Goal: Check status: Check status

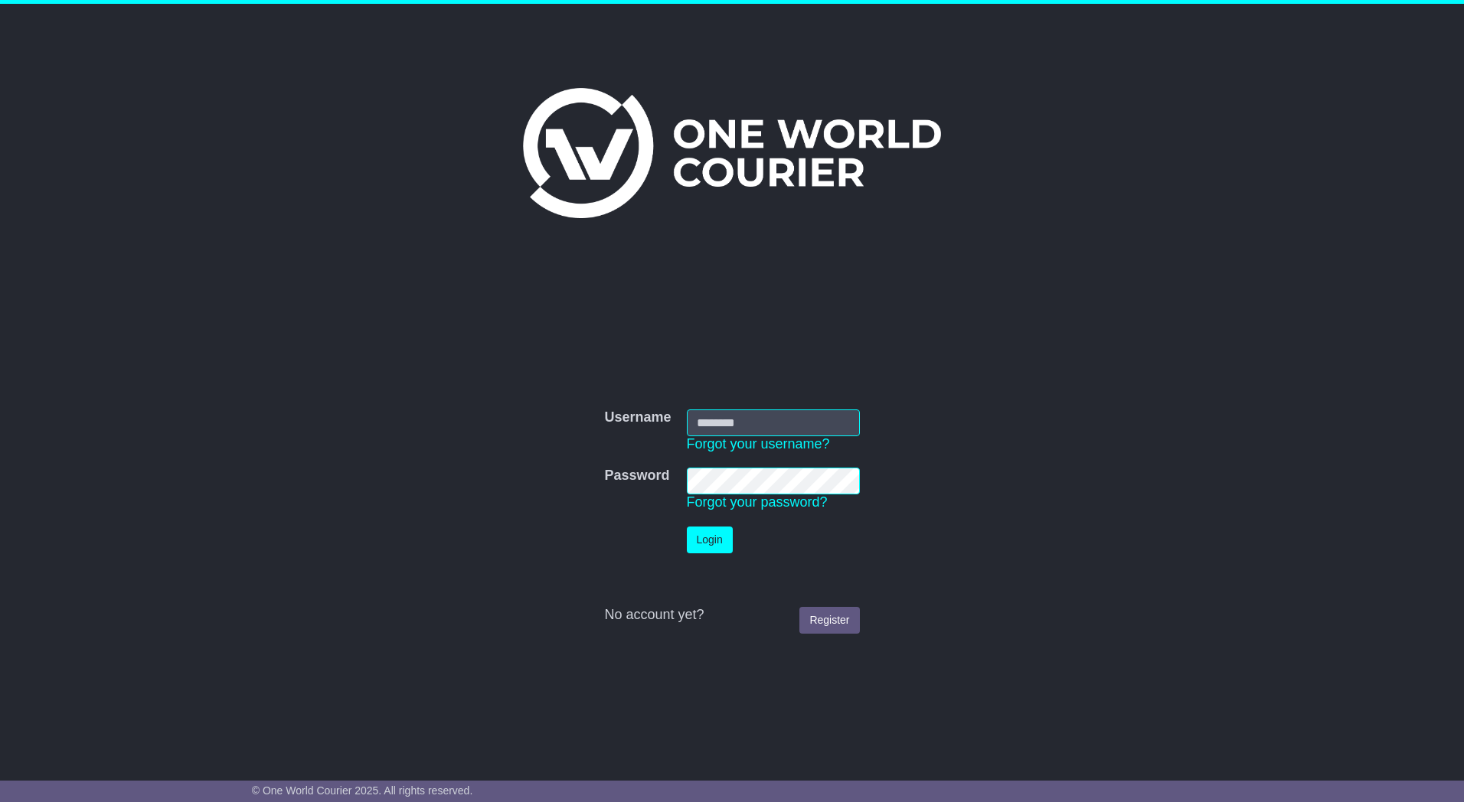
type input "*********"
click at [710, 546] on button "Login" at bounding box center [710, 540] width 46 height 27
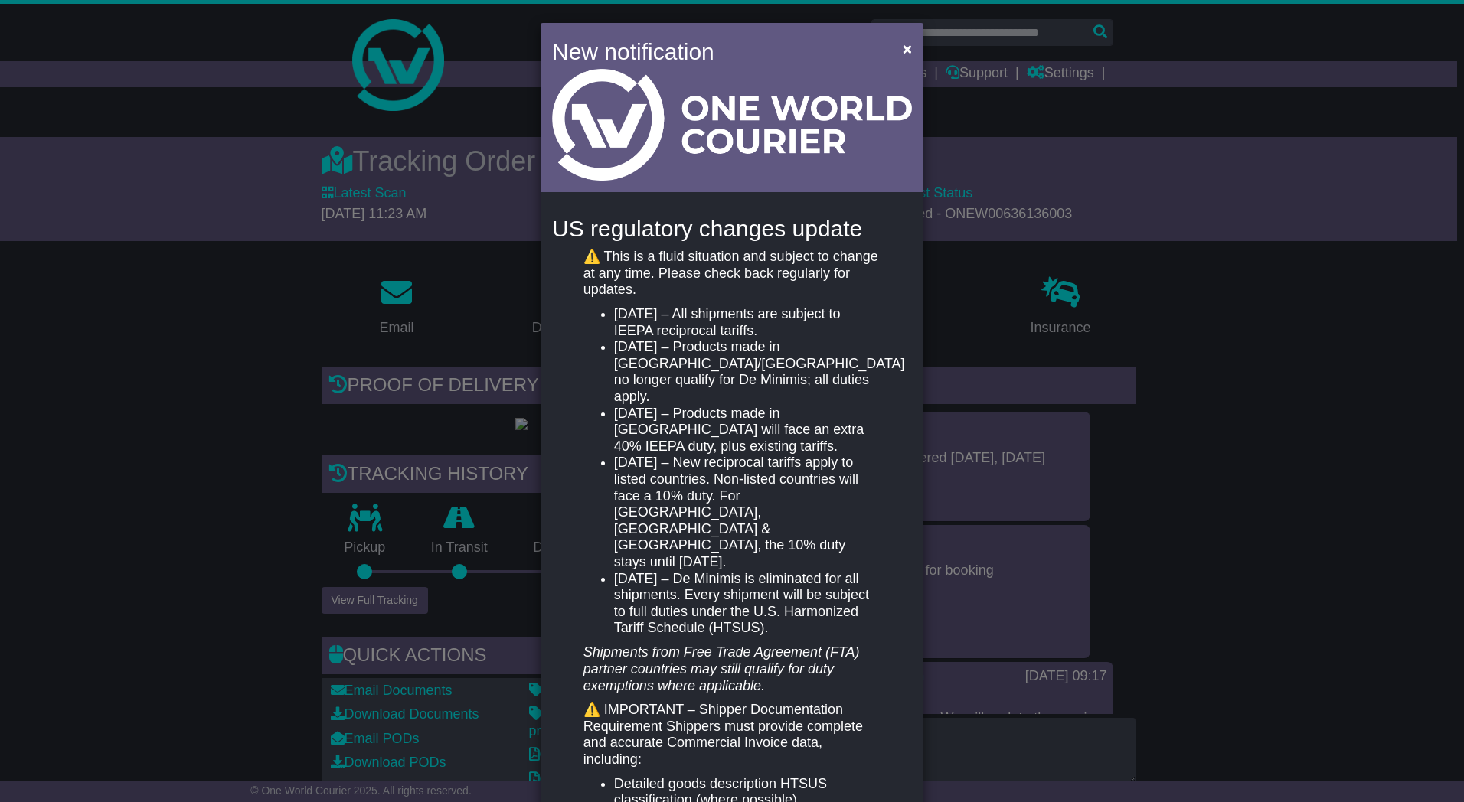
drag, startPoint x: 613, startPoint y: 315, endPoint x: 790, endPoint y: 410, distance: 201.1
click at [797, 419] on ul "April 5, 2025 – All shipments are subject to IEEPA reciprocal tariffs. May 2, 2…" at bounding box center [731, 471] width 297 height 331
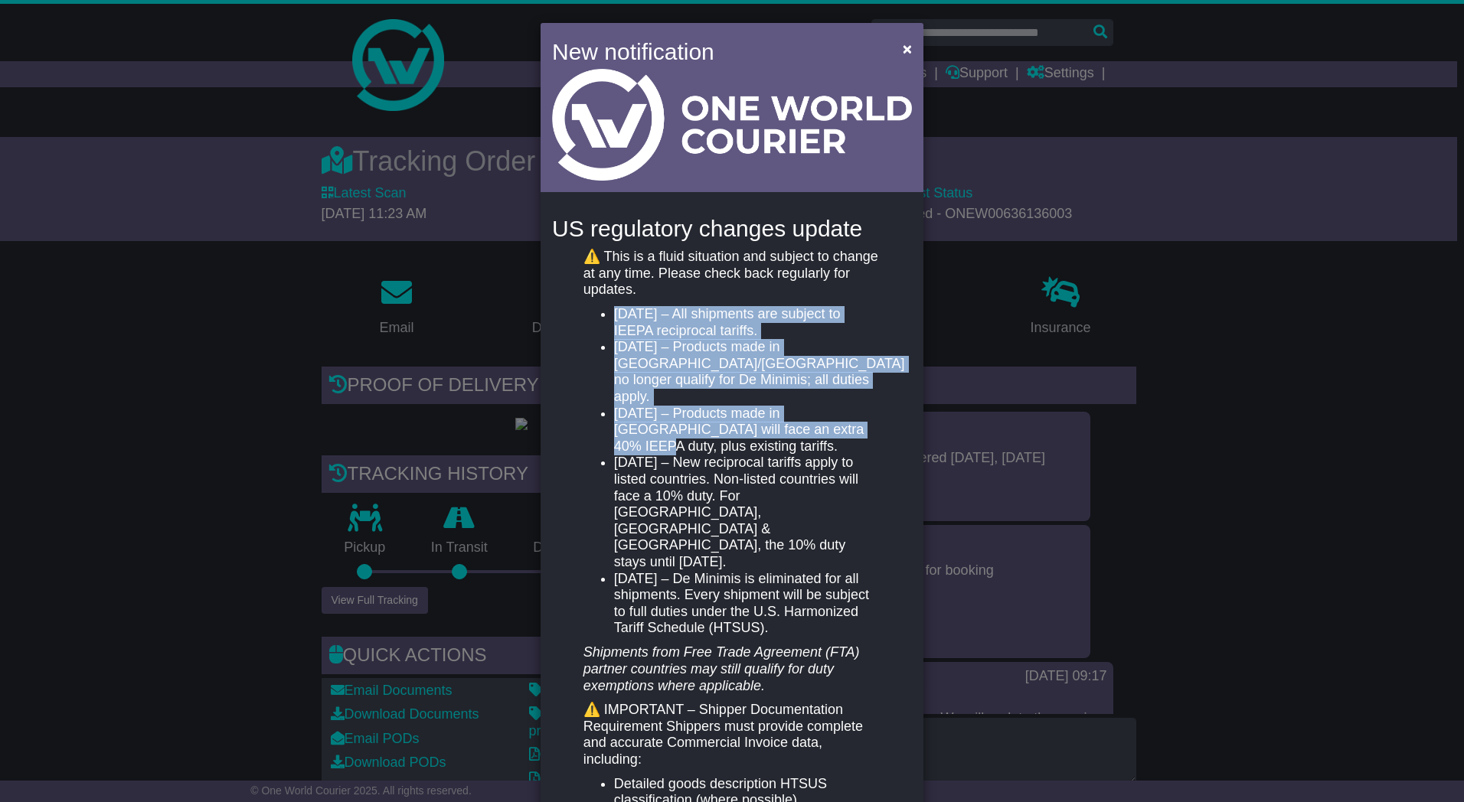
click at [661, 327] on li "April 5, 2025 – All shipments are subject to IEEPA reciprocal tariffs." at bounding box center [747, 322] width 266 height 33
click at [328, 481] on div "New notification × US regulatory changes update ⚠️ This is a fluid situation an…" at bounding box center [732, 401] width 1464 height 802
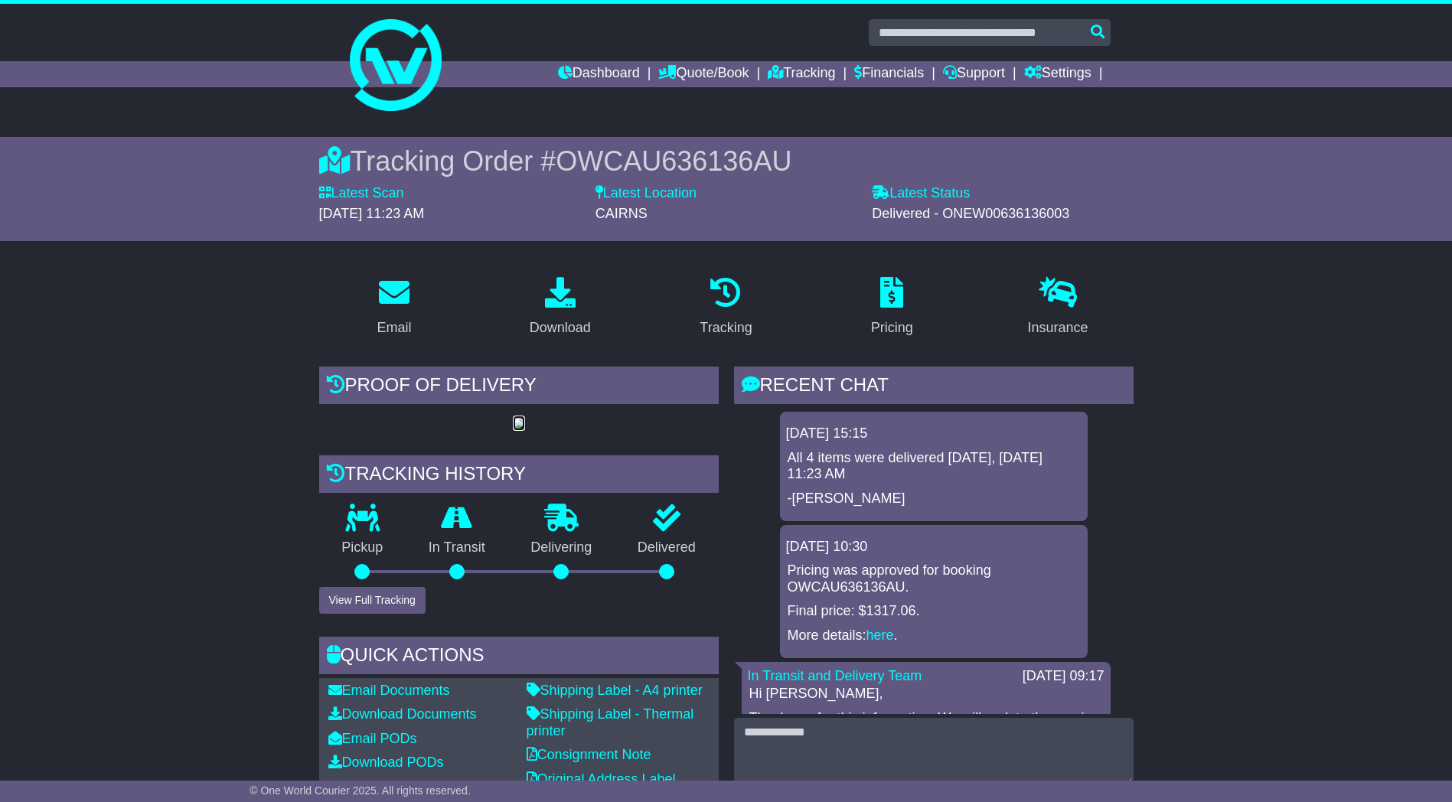
click at [523, 430] on img at bounding box center [519, 424] width 12 height 12
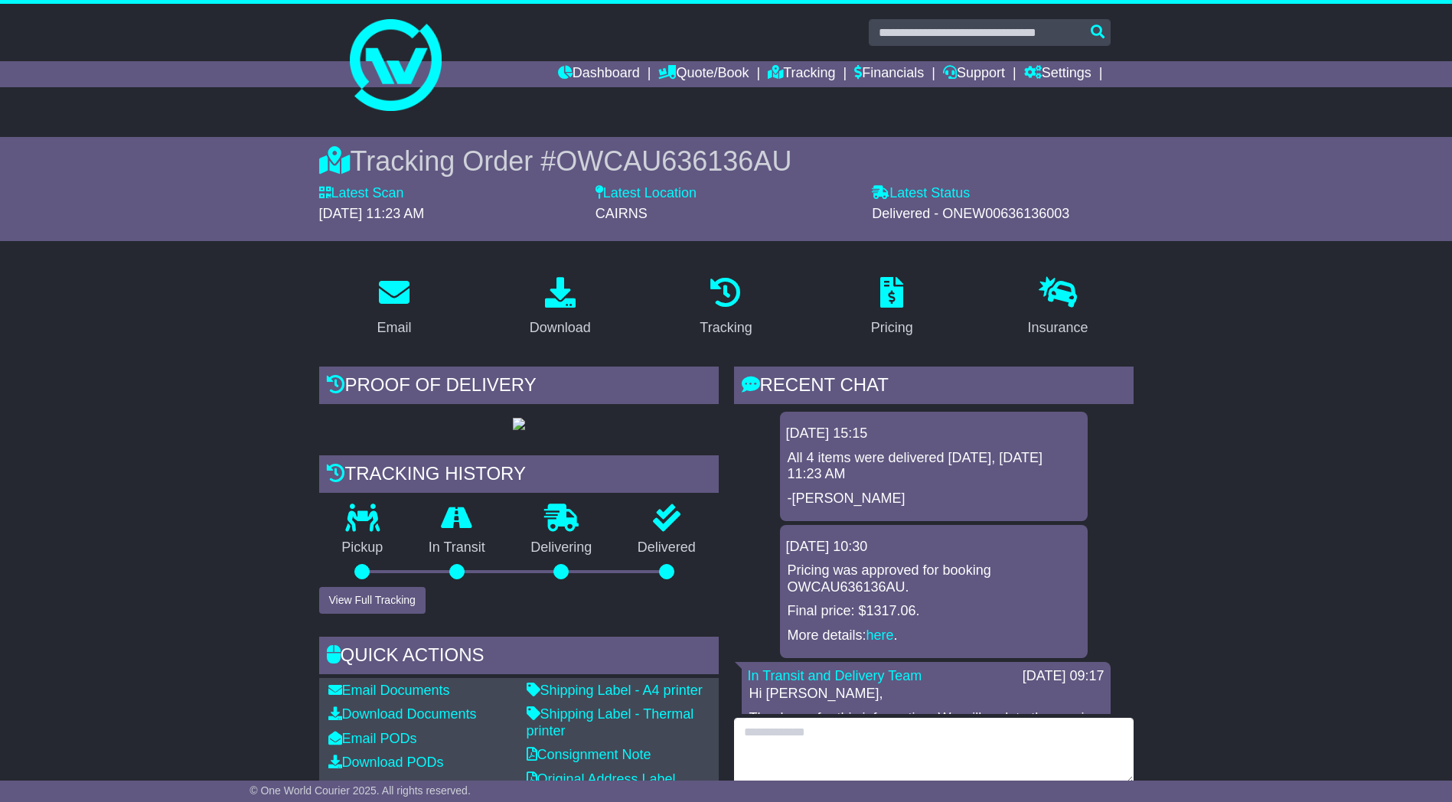
click at [828, 734] on textarea at bounding box center [934, 751] width 400 height 66
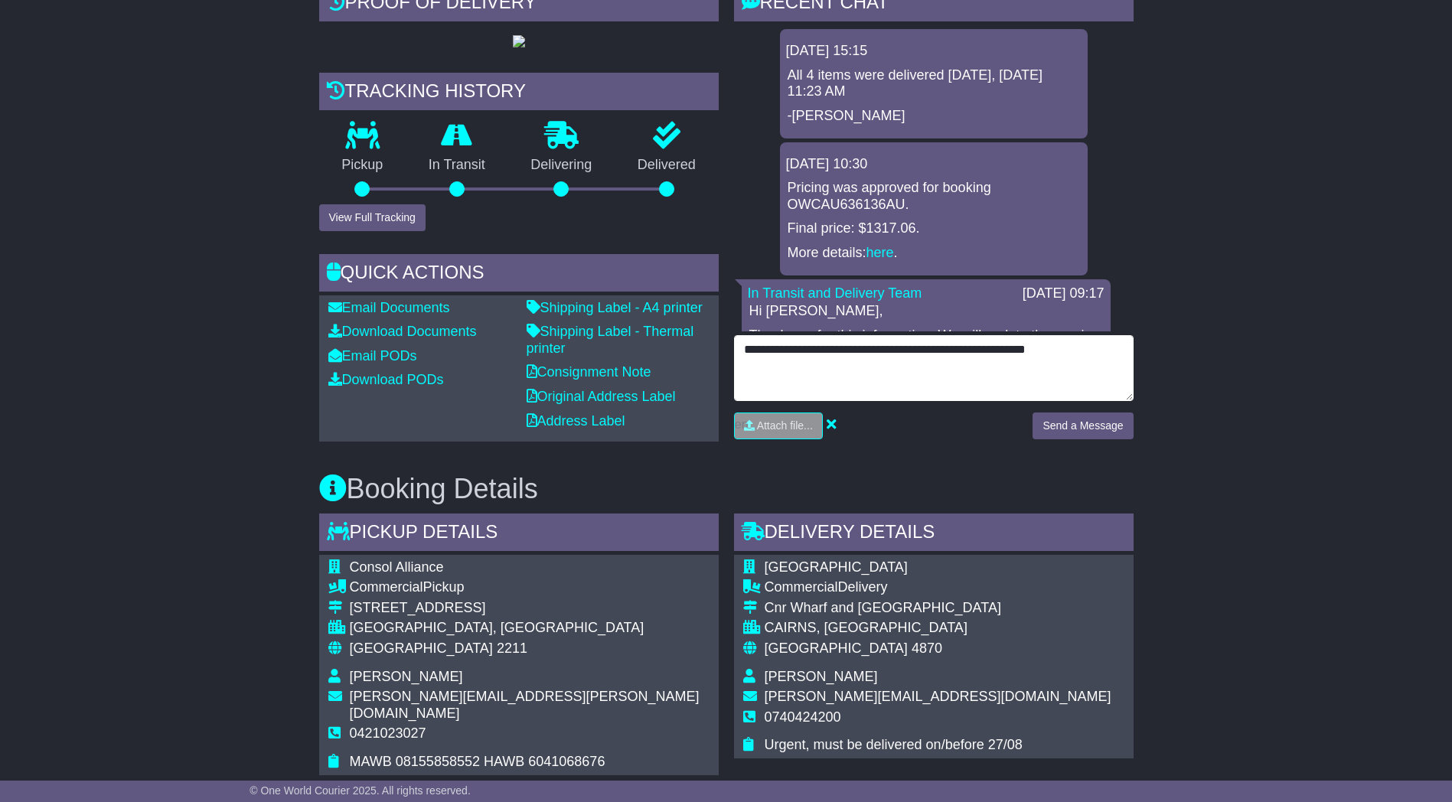
type textarea "**********"
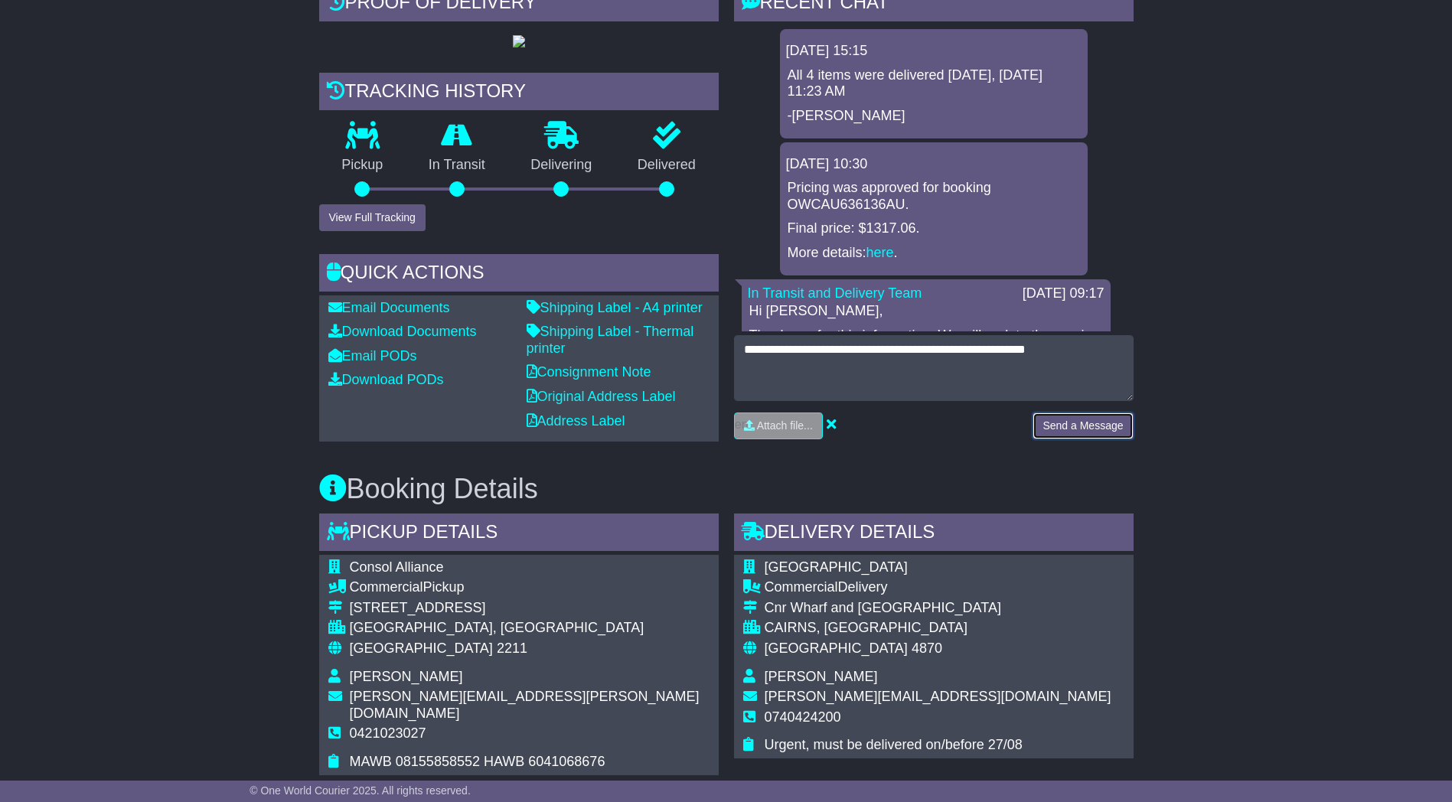
click at [1094, 426] on button "Send a Message" at bounding box center [1083, 426] width 100 height 27
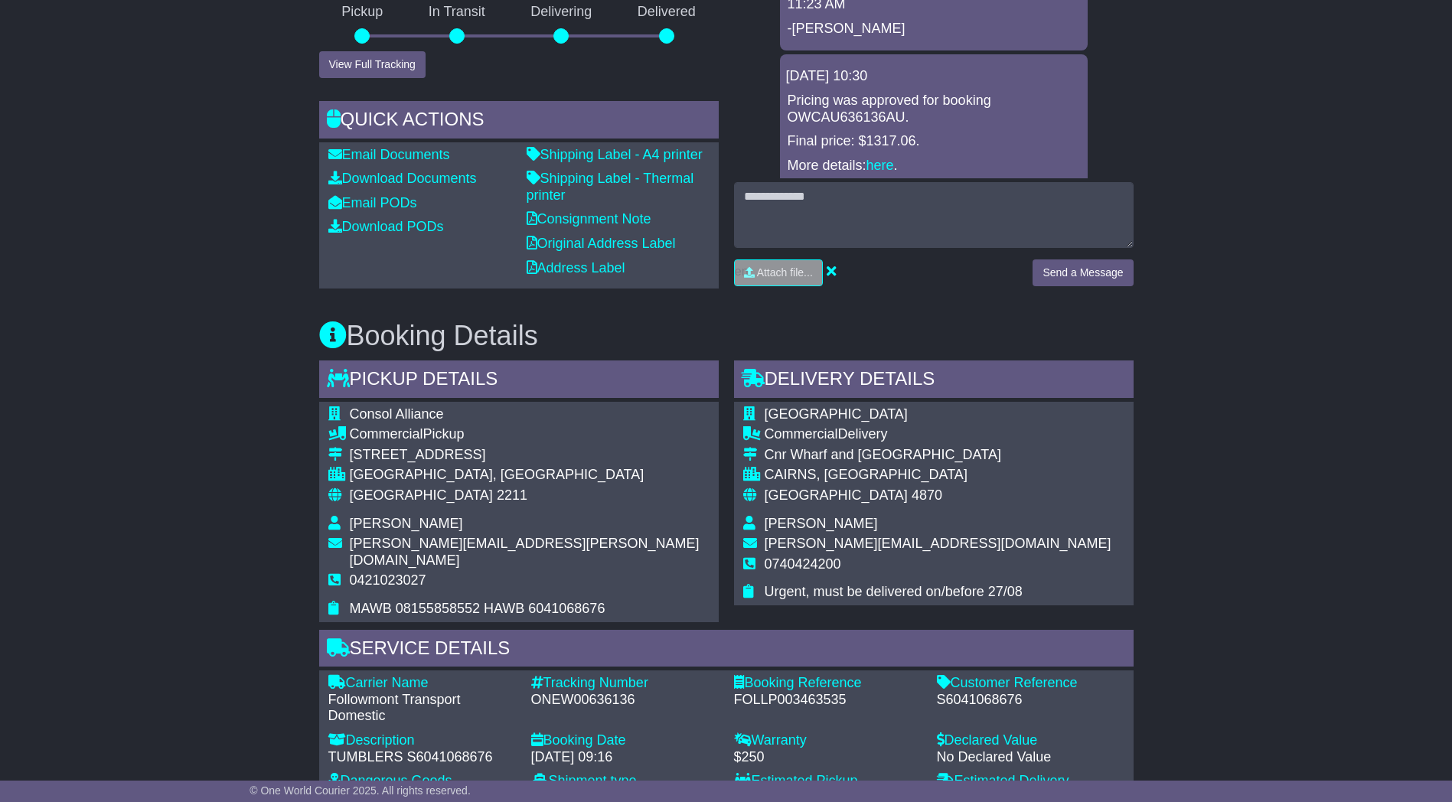
scroll to position [153, 0]
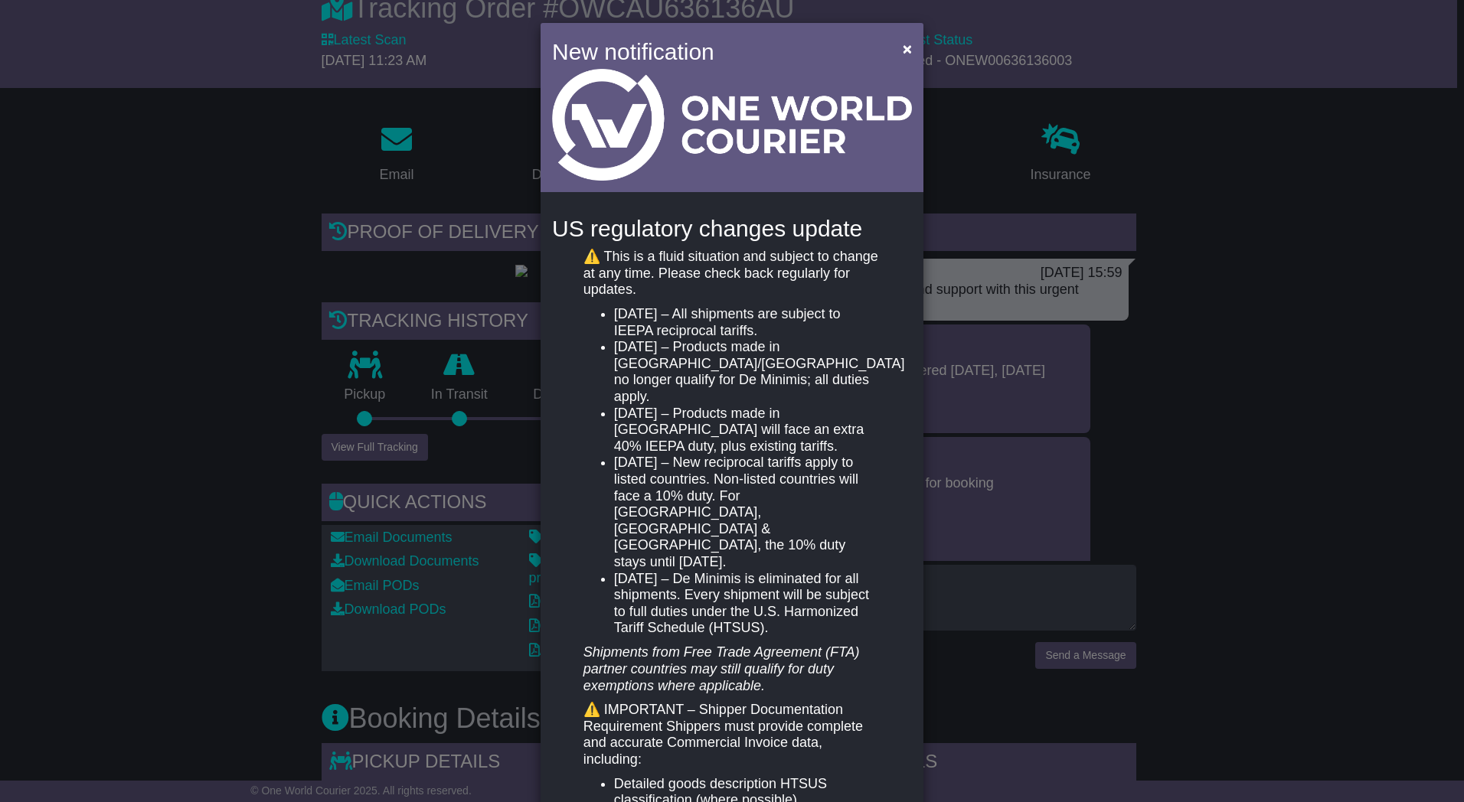
click at [1246, 209] on div "New notification × US regulatory changes update ⚠️ This is a fluid situation an…" at bounding box center [732, 401] width 1464 height 802
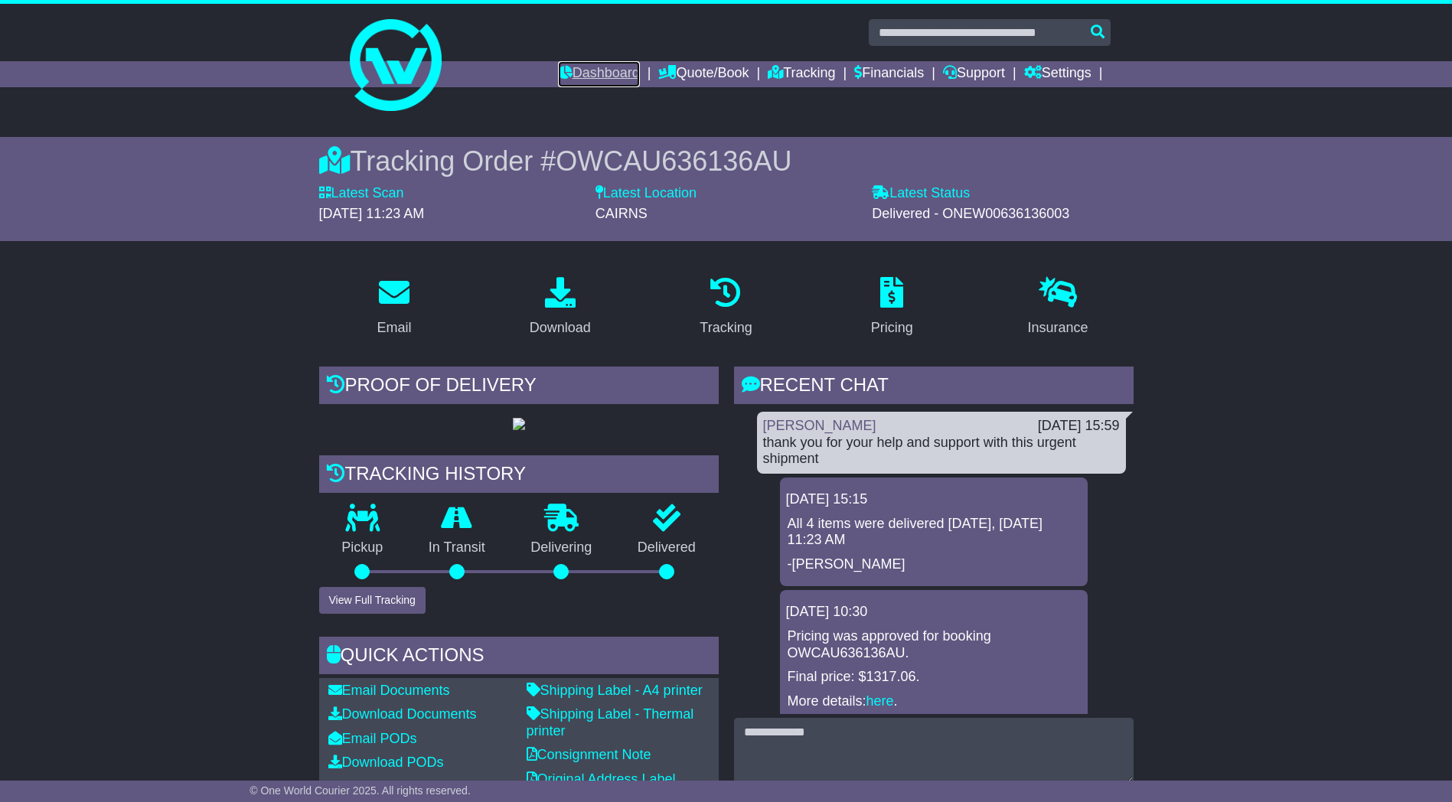
click at [578, 70] on link "Dashboard" at bounding box center [599, 74] width 82 height 26
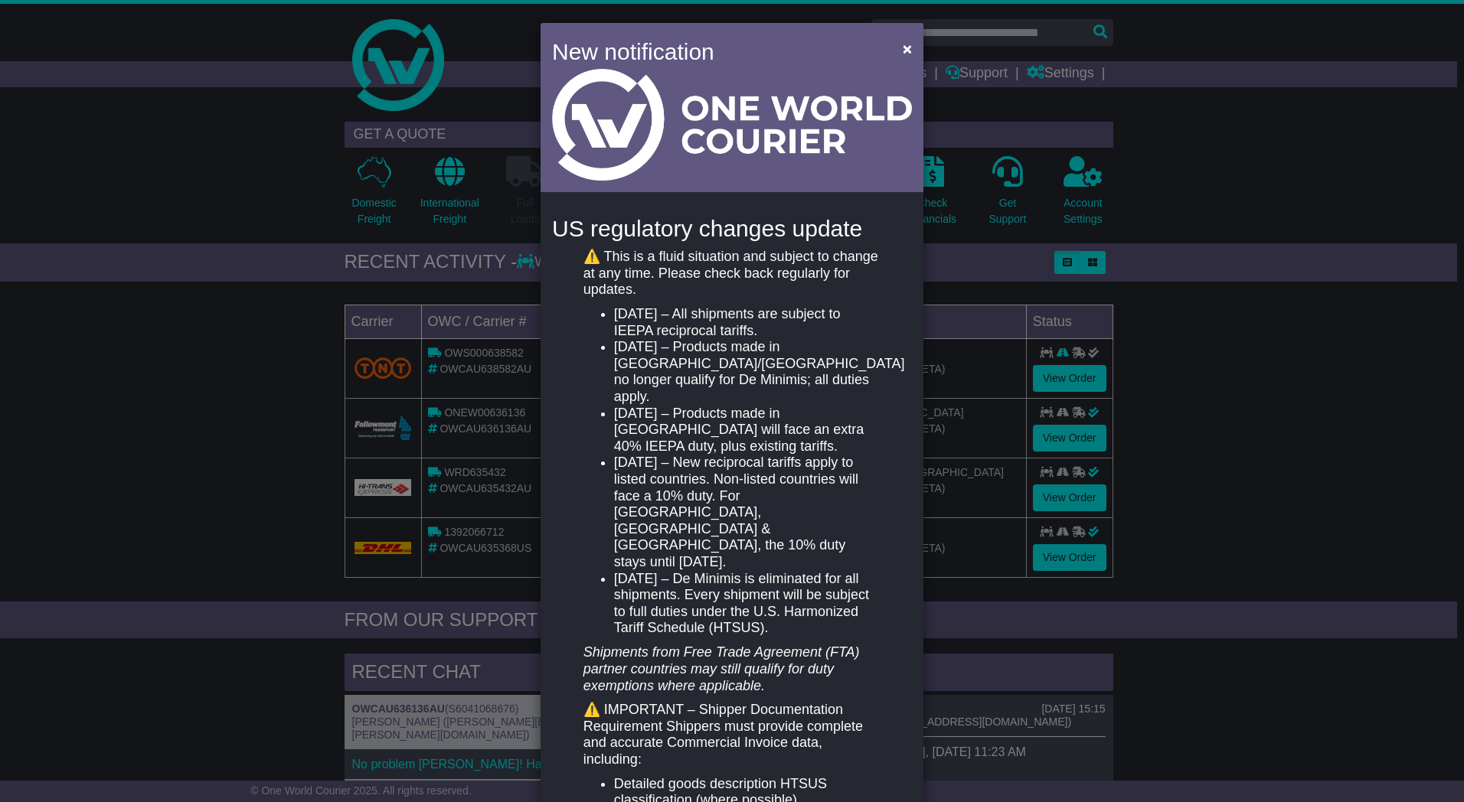
click at [368, 290] on div "New notification × US regulatory changes update ⚠️ This is a fluid situation an…" at bounding box center [732, 401] width 1464 height 802
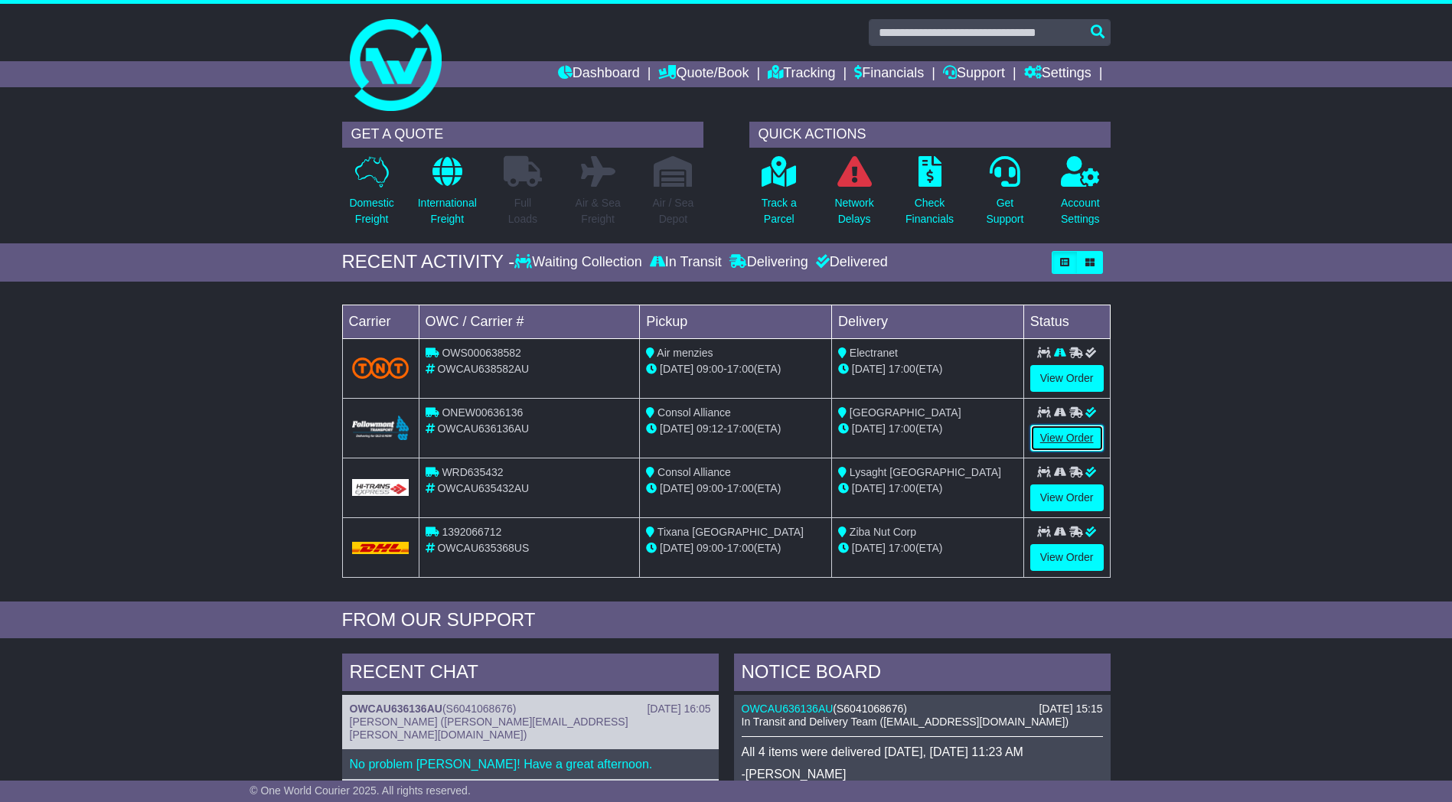
click at [1067, 441] on link "View Order" at bounding box center [1068, 438] width 74 height 27
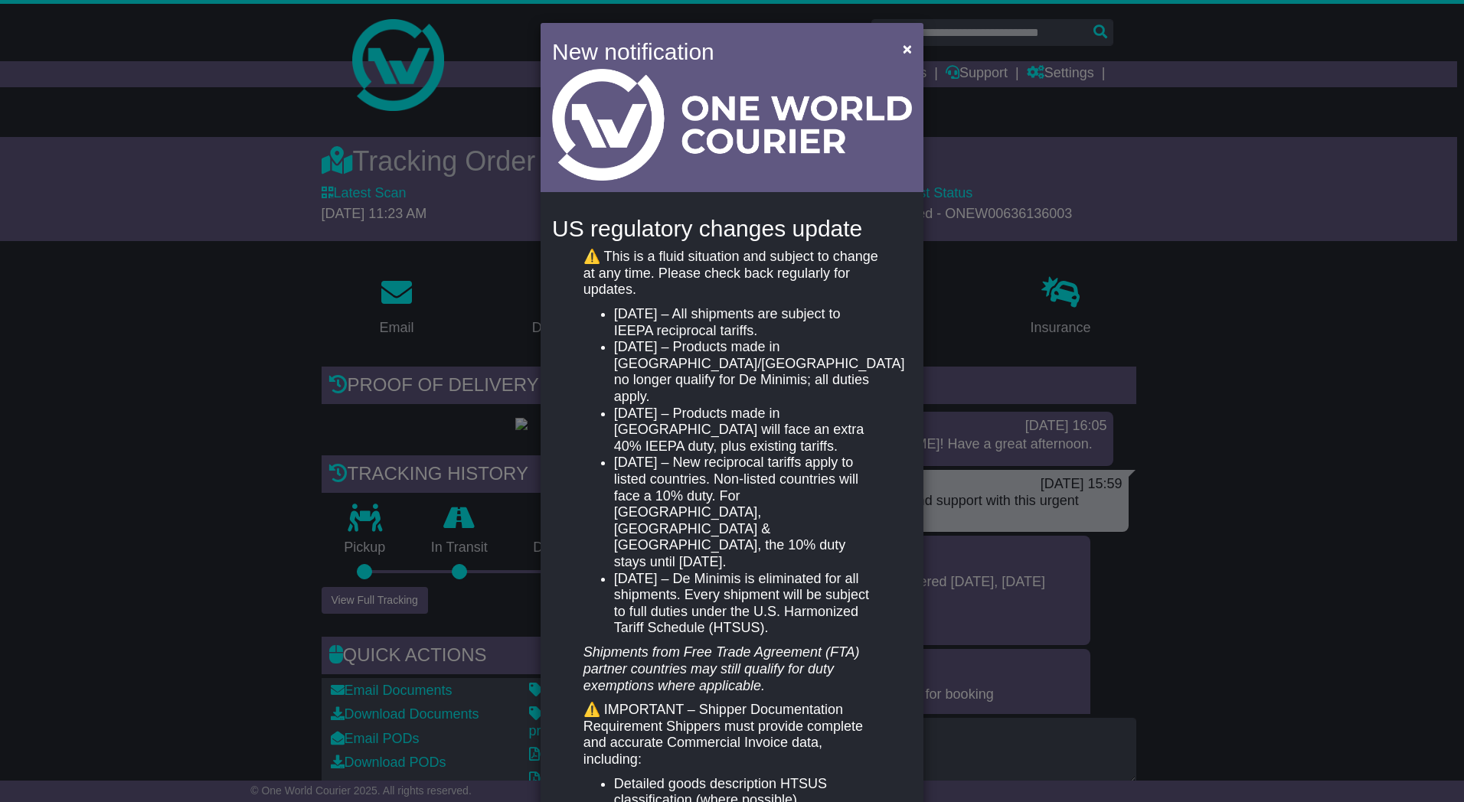
scroll to position [153, 0]
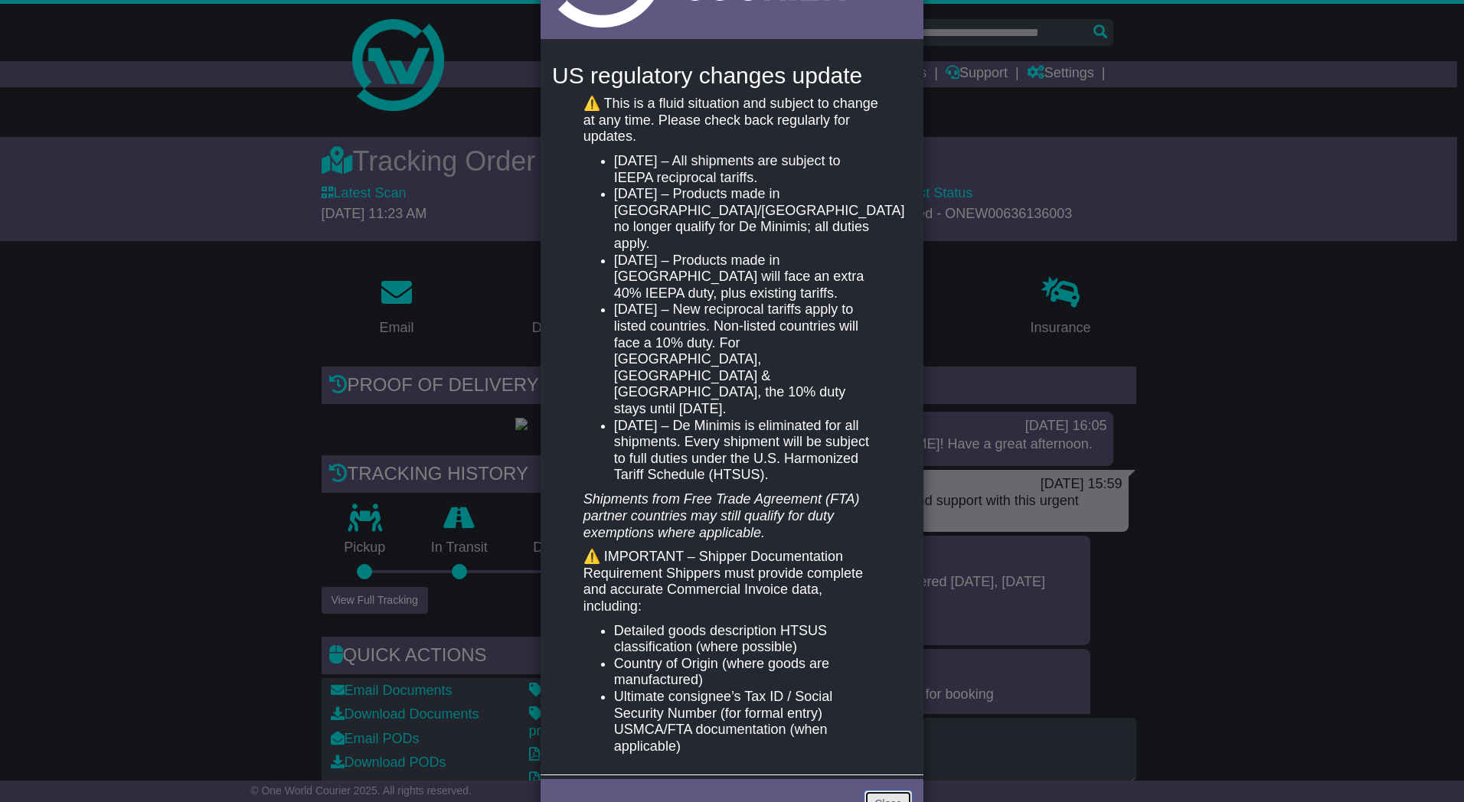
click at [874, 790] on link "Close" at bounding box center [887, 804] width 47 height 27
click at [893, 790] on link "Close" at bounding box center [887, 804] width 47 height 27
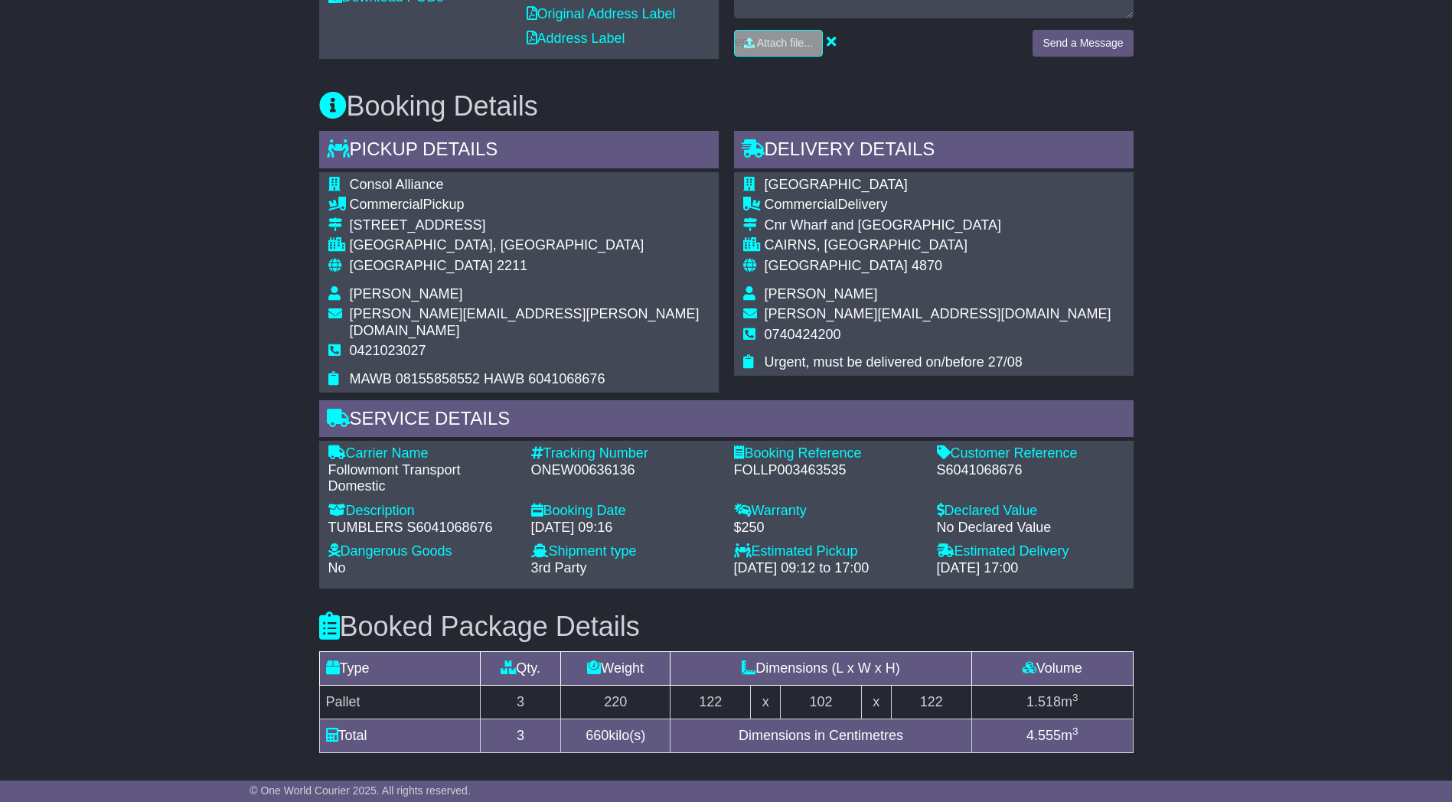
scroll to position [0, 0]
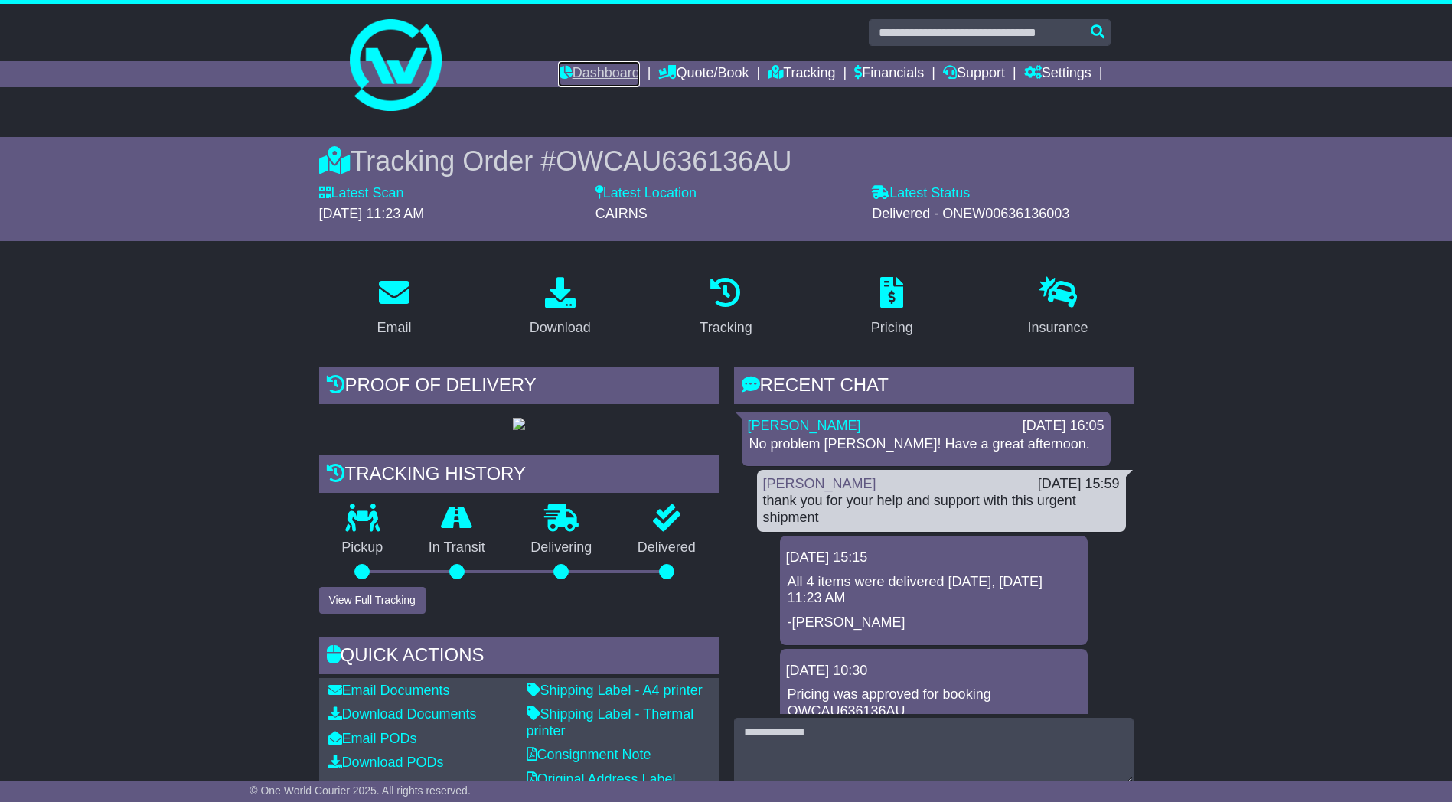
click at [559, 74] on link "Dashboard" at bounding box center [599, 74] width 82 height 26
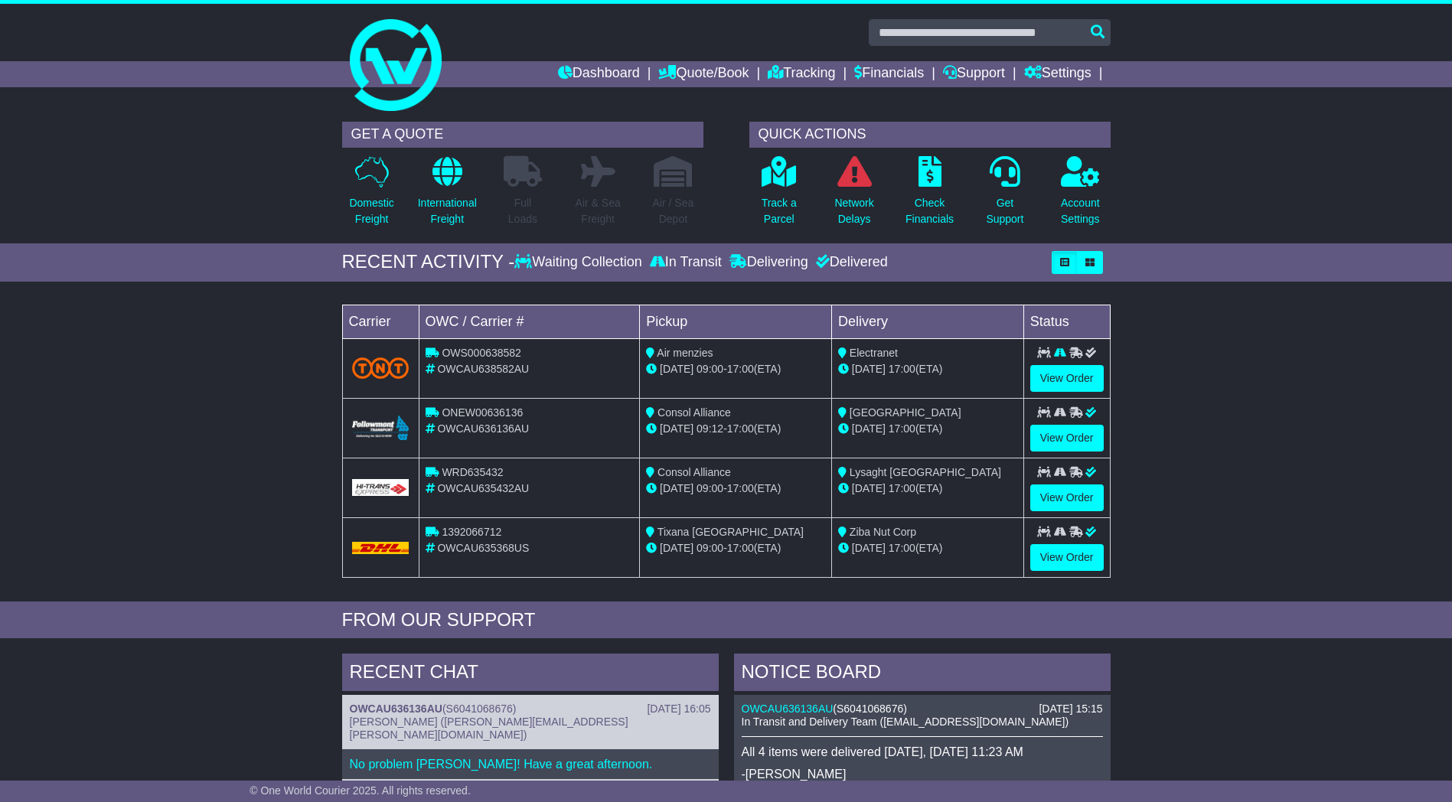
scroll to position [459, 0]
